Goal: Book appointment/travel/reservation

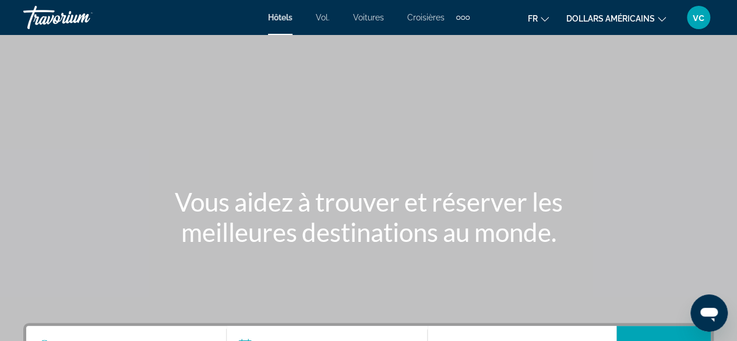
click at [461, 17] on div "Éléments de navigation supplémentaires" at bounding box center [463, 18] width 4 height 4
click at [450, 38] on font "Activités" at bounding box center [444, 38] width 32 height 9
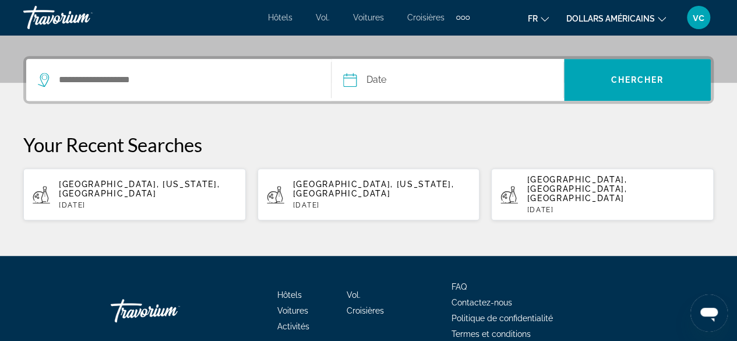
scroll to position [267, 0]
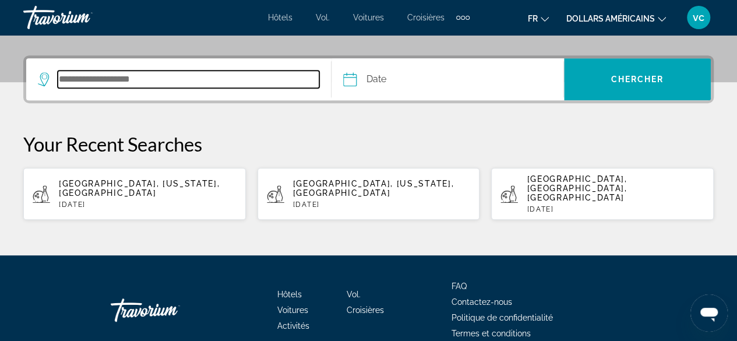
click at [115, 75] on input "Search destination" at bounding box center [189, 78] width 262 height 17
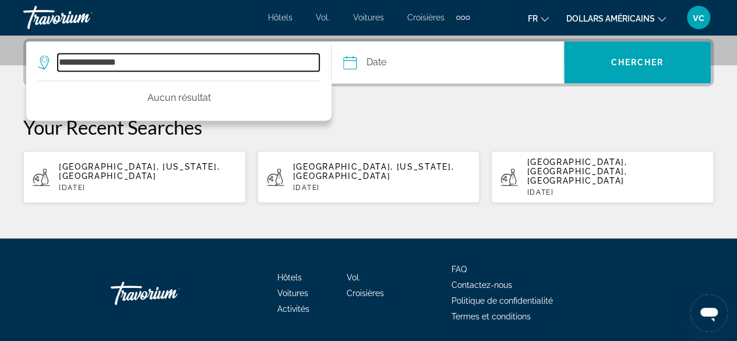
drag, startPoint x: 108, startPoint y: 64, endPoint x: 54, endPoint y: 65, distance: 54.8
click at [54, 65] on div "**********" at bounding box center [178, 62] width 281 height 17
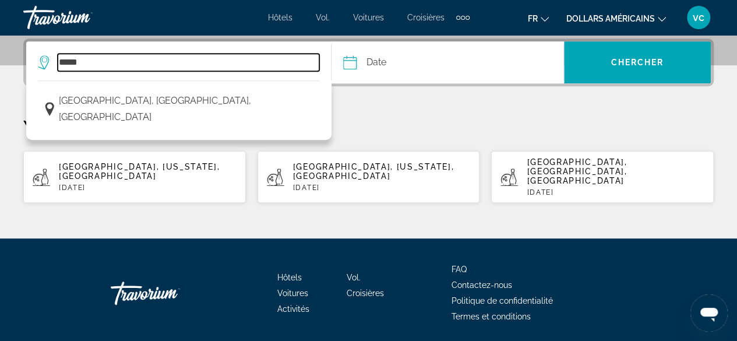
click at [105, 63] on input "*****" at bounding box center [189, 62] width 262 height 17
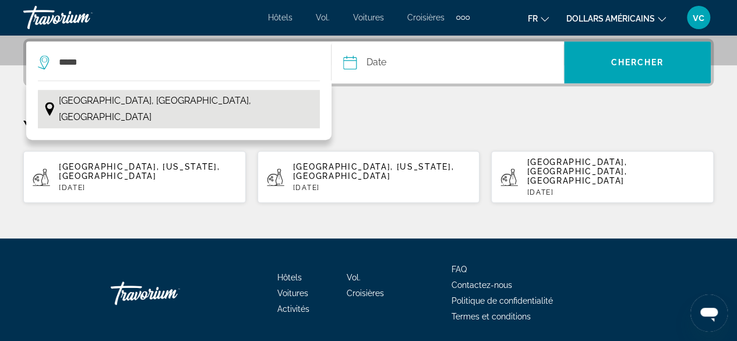
click at [118, 98] on span "[GEOGRAPHIC_DATA], [GEOGRAPHIC_DATA], [GEOGRAPHIC_DATA]" at bounding box center [186, 109] width 255 height 33
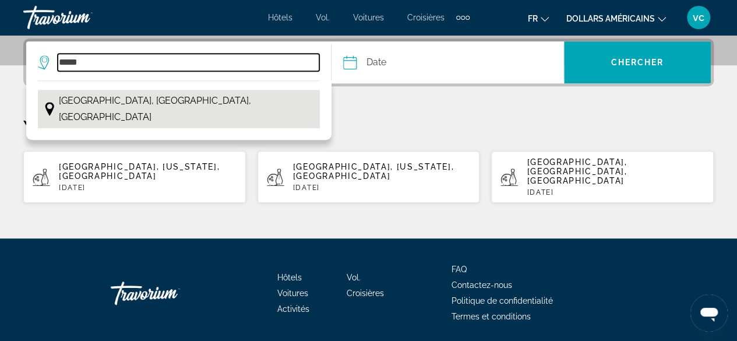
type input "**********"
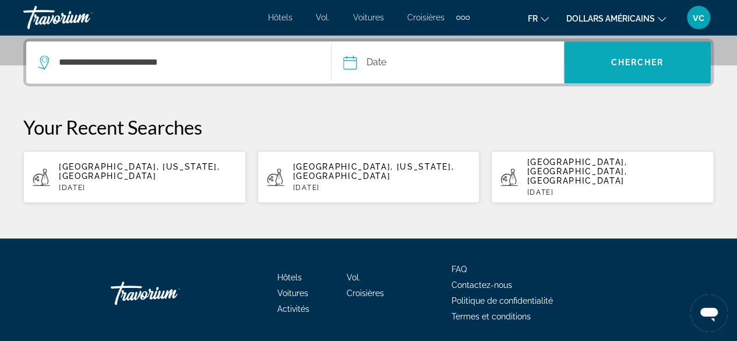
click at [663, 59] on span "Chercher" at bounding box center [636, 62] width 53 height 9
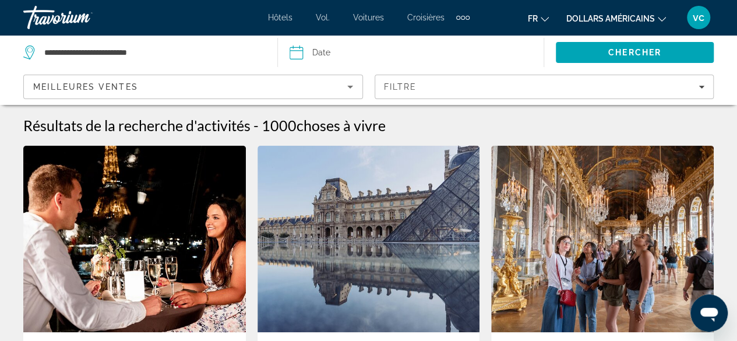
click at [350, 89] on icon "Sort by" at bounding box center [350, 87] width 14 height 14
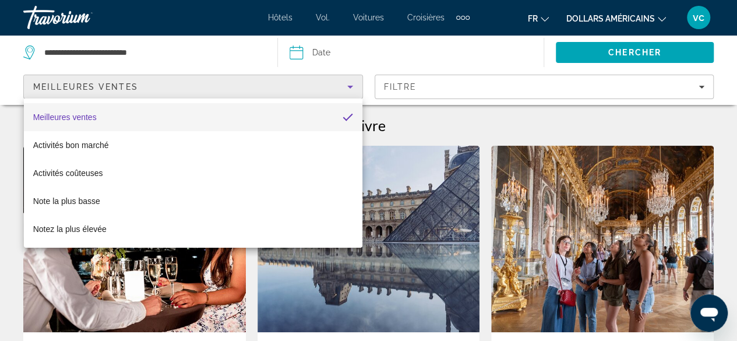
click at [470, 86] on div at bounding box center [368, 170] width 737 height 341
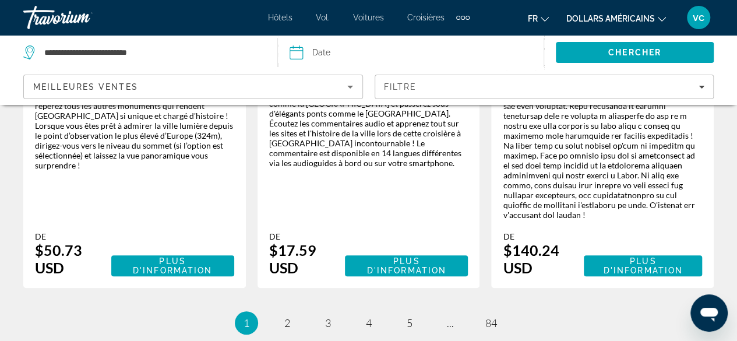
scroll to position [2388, 0]
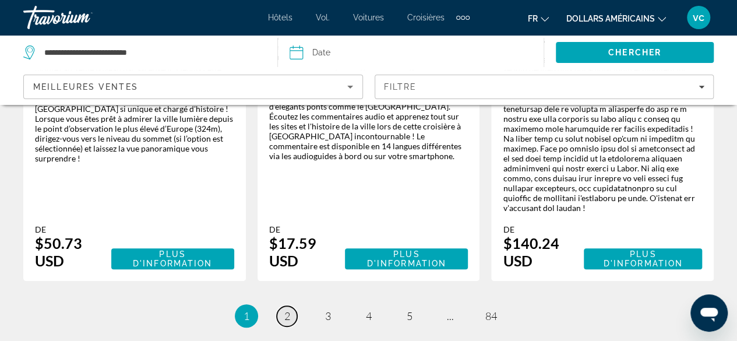
click at [287, 309] on span "2" at bounding box center [287, 315] width 6 height 13
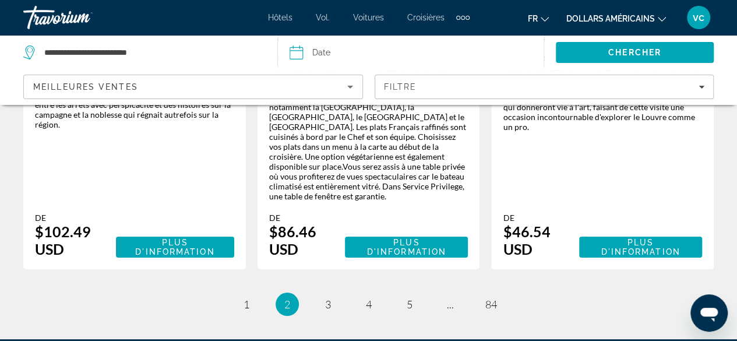
scroll to position [2205, 0]
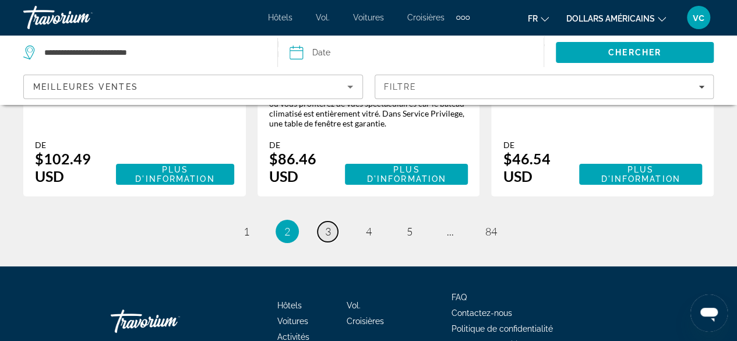
click at [327, 225] on span "3" at bounding box center [328, 231] width 6 height 13
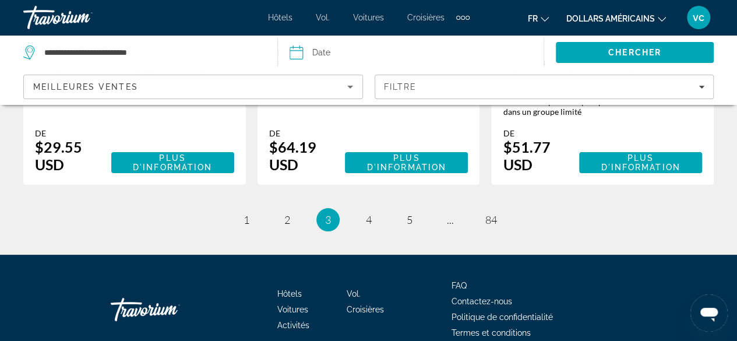
scroll to position [2257, 0]
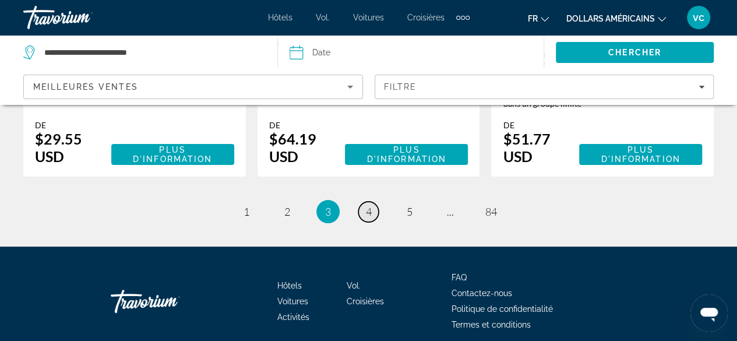
click at [370, 205] on span "4" at bounding box center [369, 211] width 6 height 13
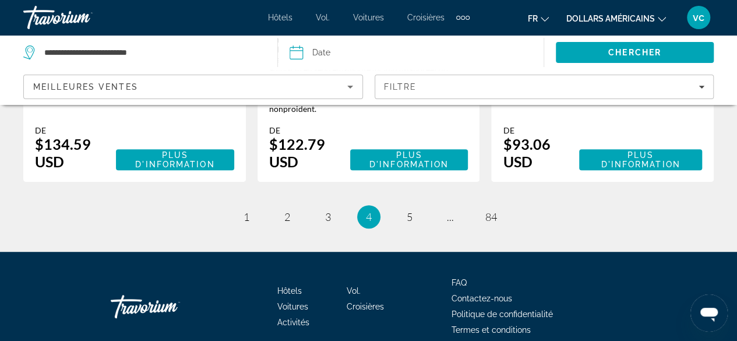
scroll to position [2436, 0]
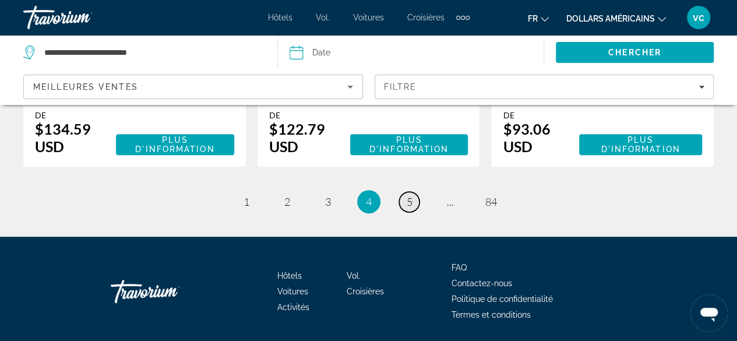
click at [407, 195] on span "5" at bounding box center [410, 201] width 6 height 13
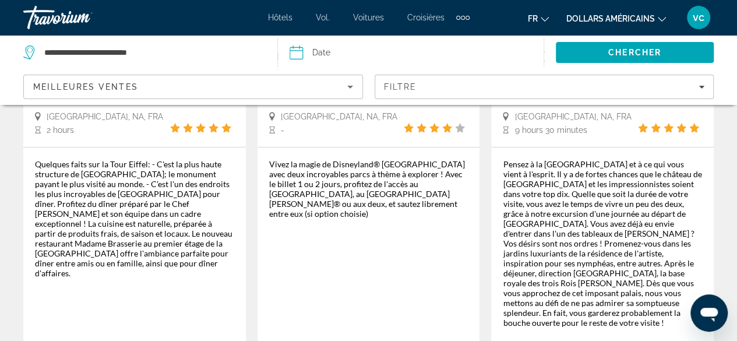
scroll to position [2005, 0]
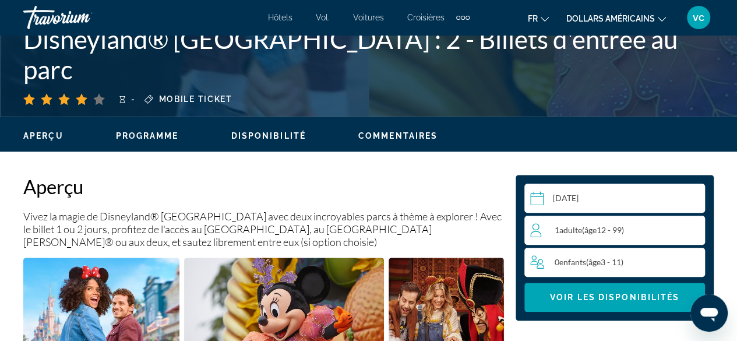
scroll to position [482, 0]
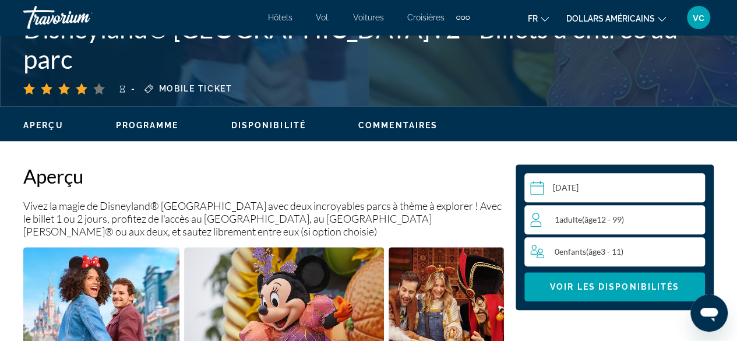
click at [155, 127] on span "Programme" at bounding box center [147, 125] width 63 height 9
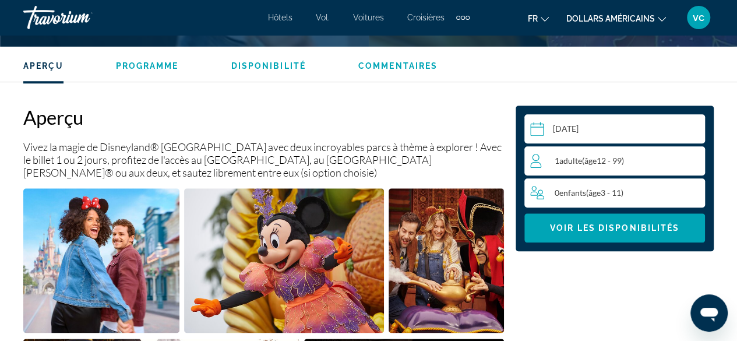
scroll to position [553, 0]
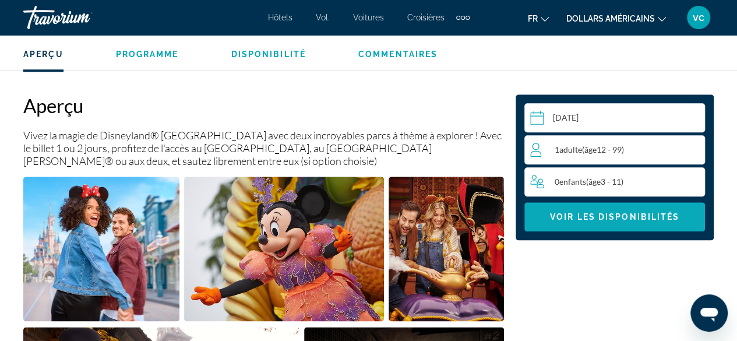
click at [591, 214] on span "Voir les disponibilités" at bounding box center [614, 216] width 129 height 9
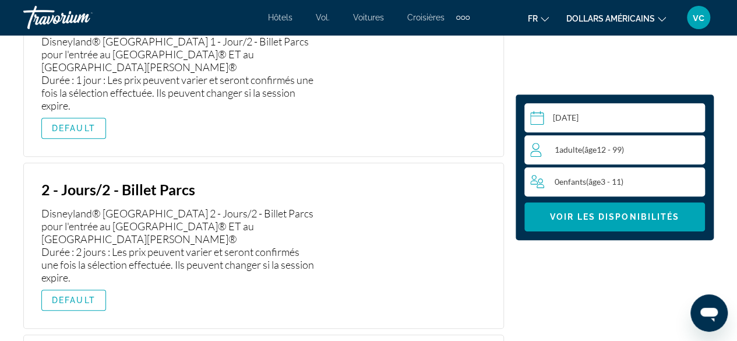
scroll to position [2647, 0]
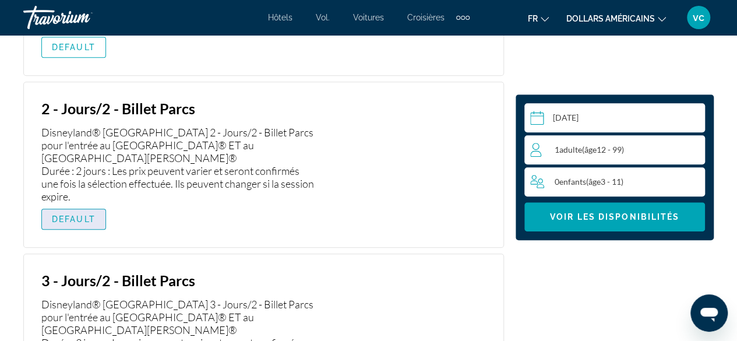
click at [82, 205] on span "Contenu principal" at bounding box center [73, 219] width 63 height 28
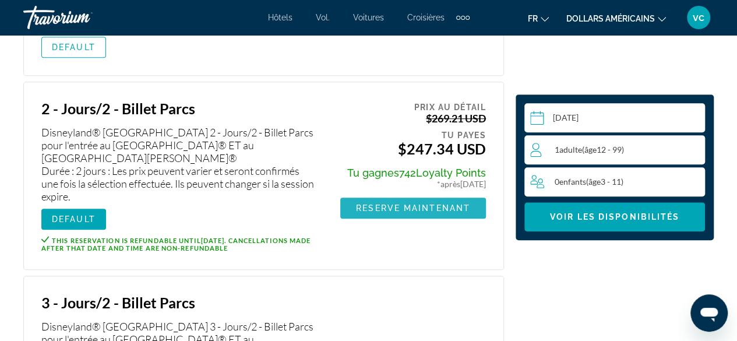
click at [430, 203] on span "Reserve maintenant" at bounding box center [413, 207] width 114 height 9
